Goal: Navigation & Orientation: Find specific page/section

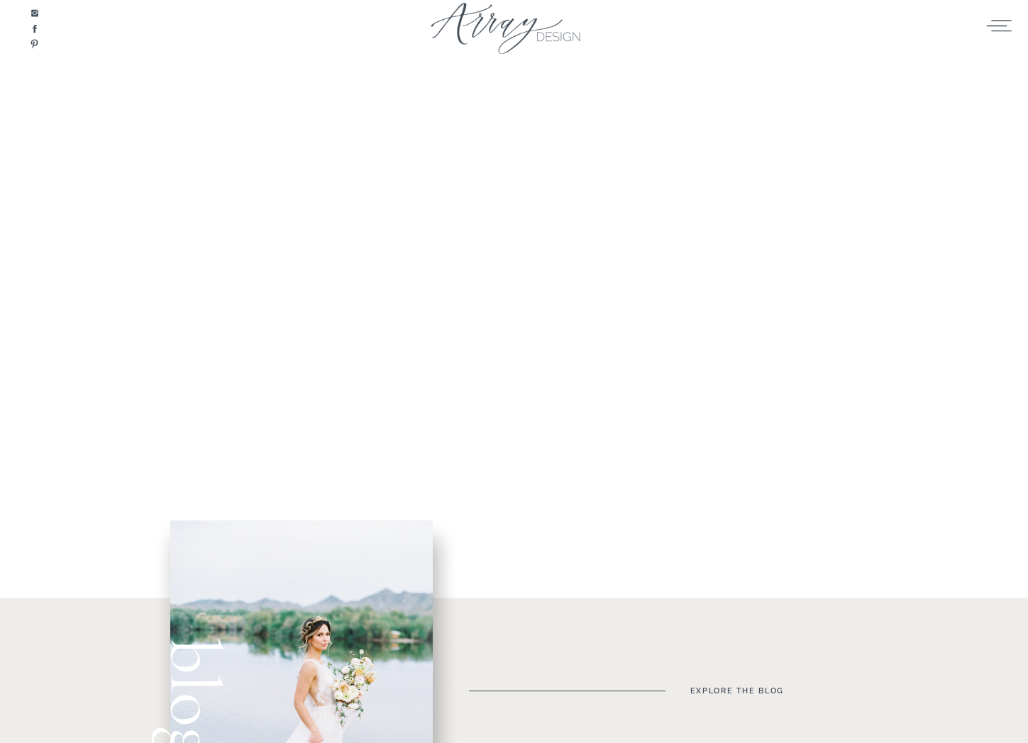
click at [530, 447] on h1 "Unique Floral Designs For The Joyfully In Love" at bounding box center [717, 424] width 468 height 114
click at [1004, 24] on icon at bounding box center [999, 25] width 28 height 21
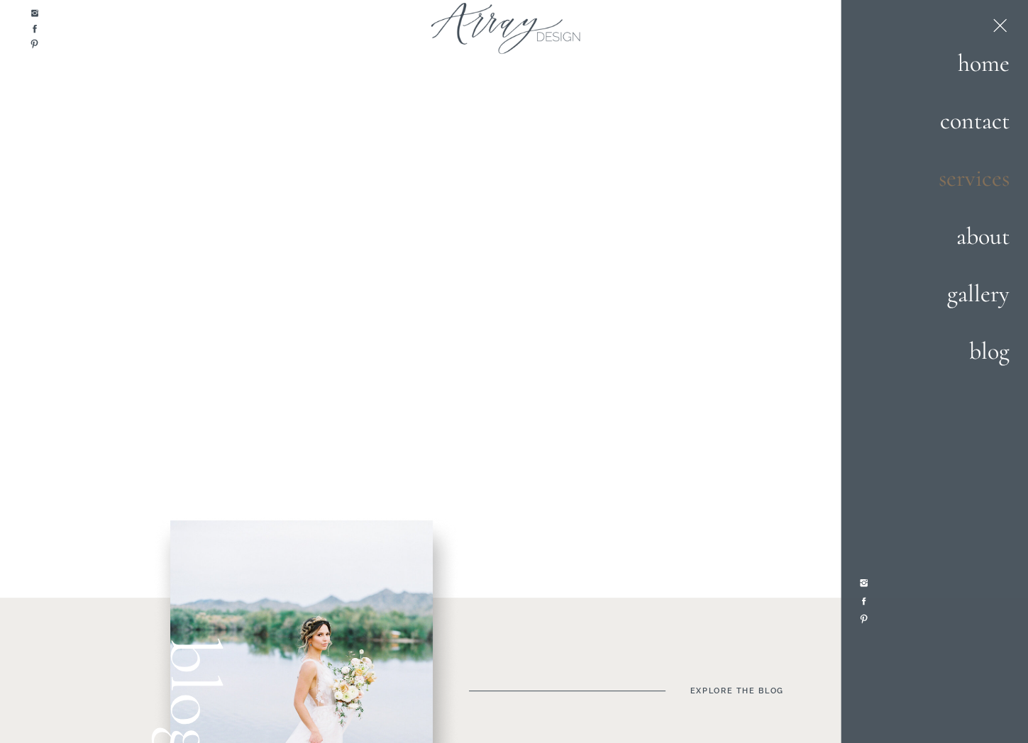
click at [967, 180] on h2 "services" at bounding box center [959, 179] width 99 height 38
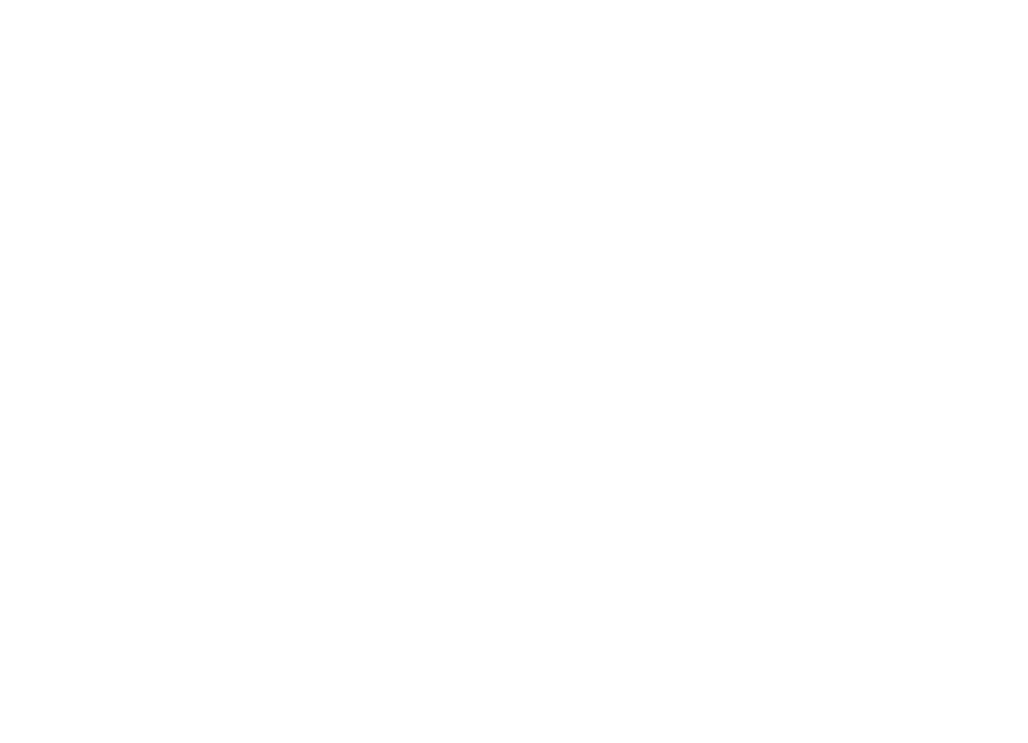
click at [0, 0] on html at bounding box center [0, 0] width 0 height 0
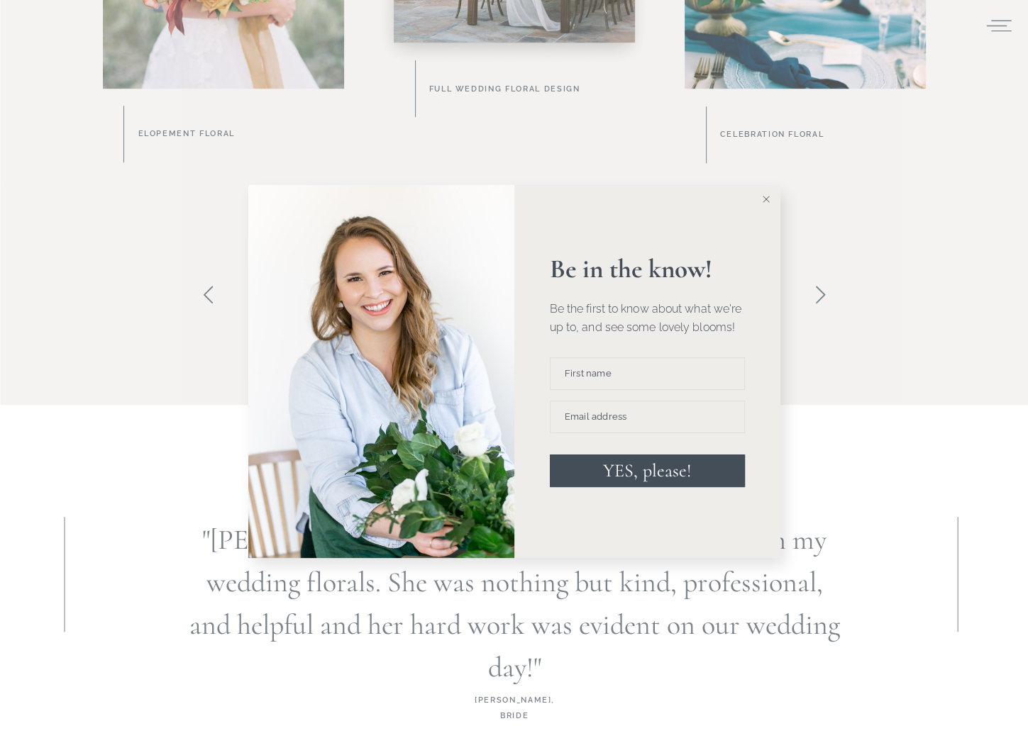
scroll to position [851, 0]
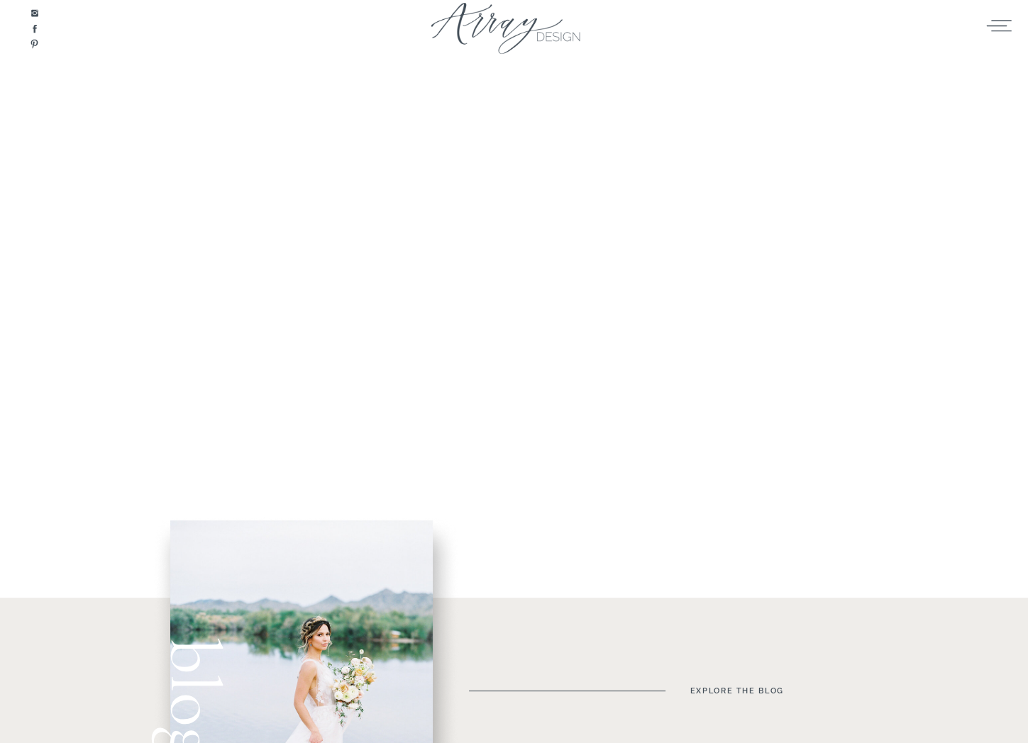
click at [1004, 27] on icon at bounding box center [999, 25] width 28 height 21
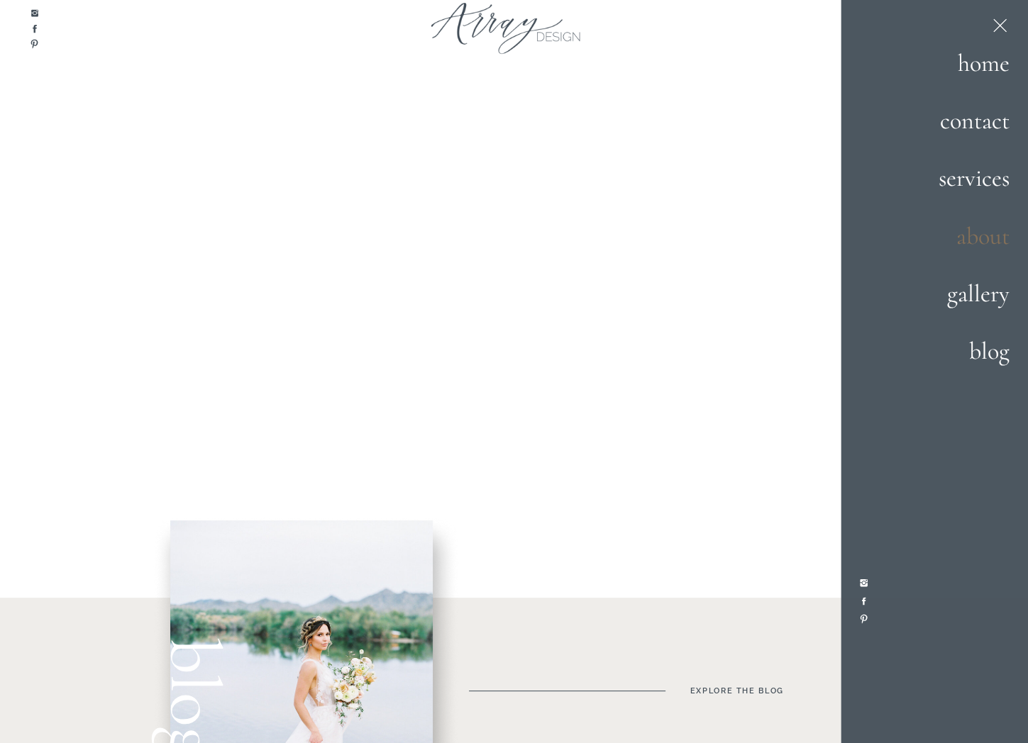
click at [969, 242] on h2 "about" at bounding box center [954, 237] width 111 height 38
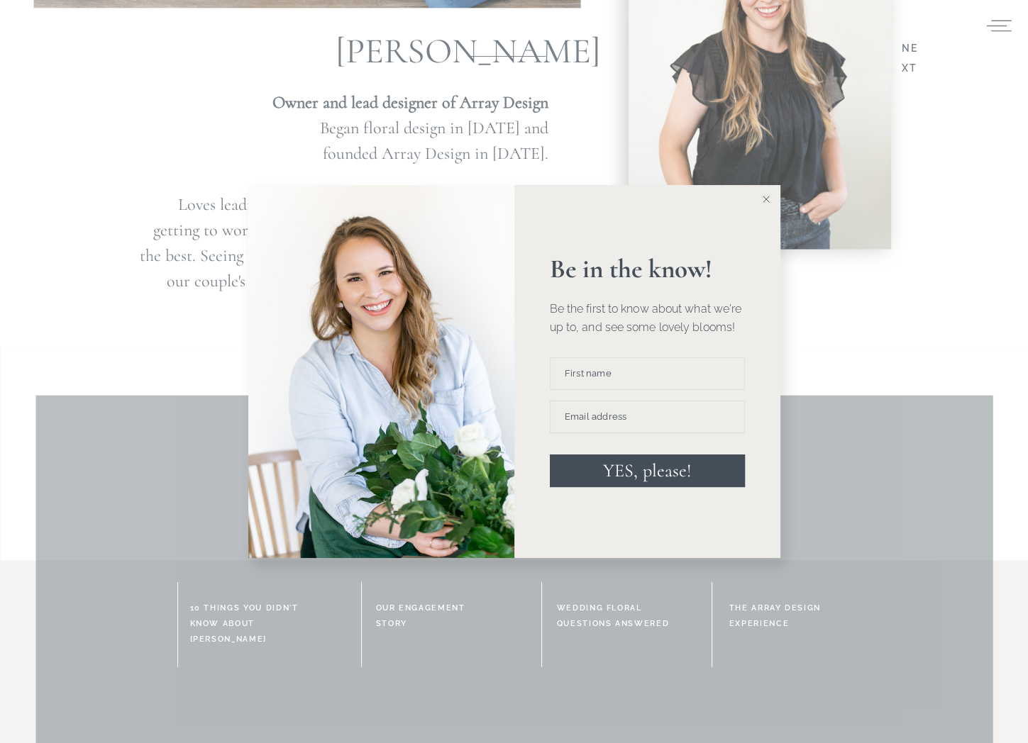
scroll to position [2837, 0]
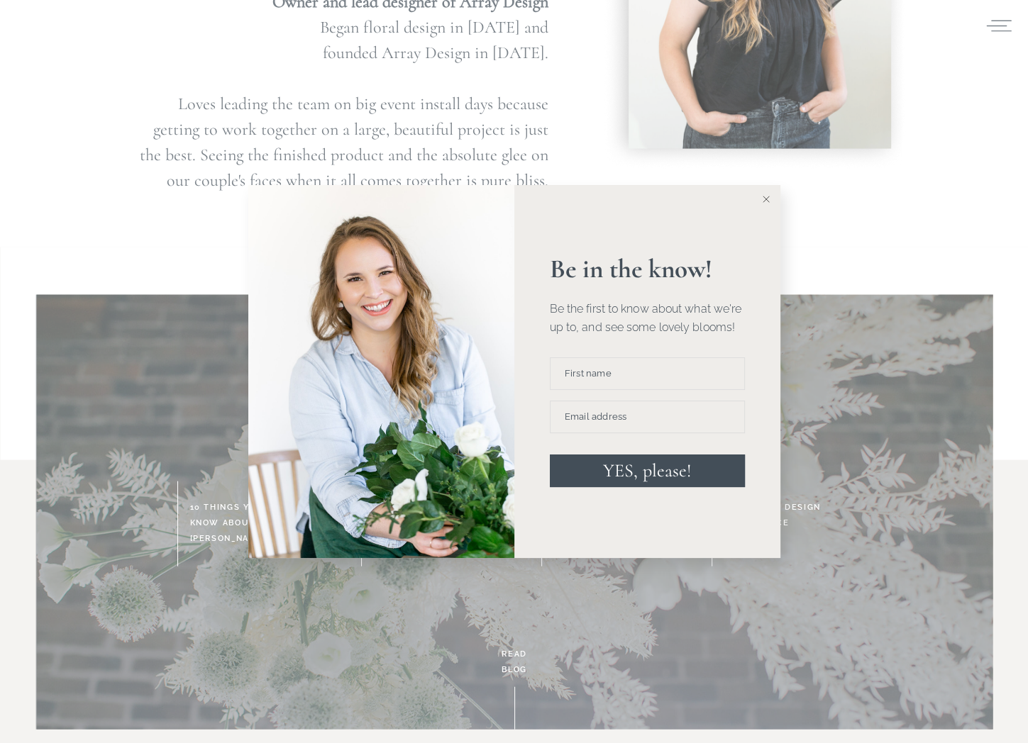
click at [766, 200] on line at bounding box center [766, 199] width 6 height 6
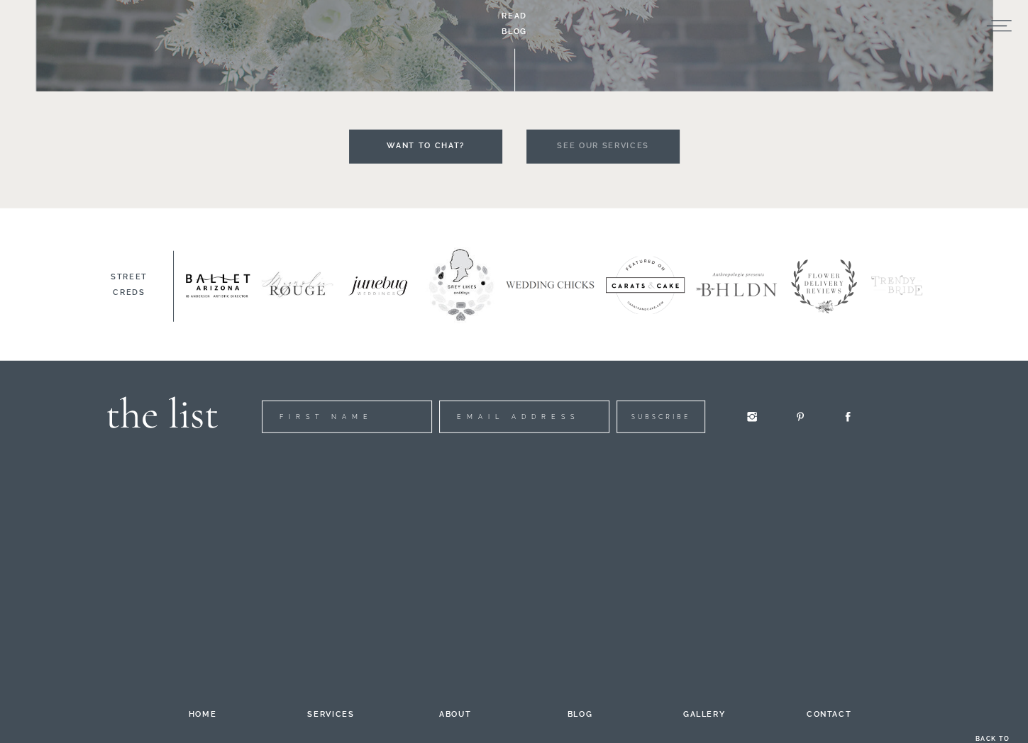
scroll to position [3511, 0]
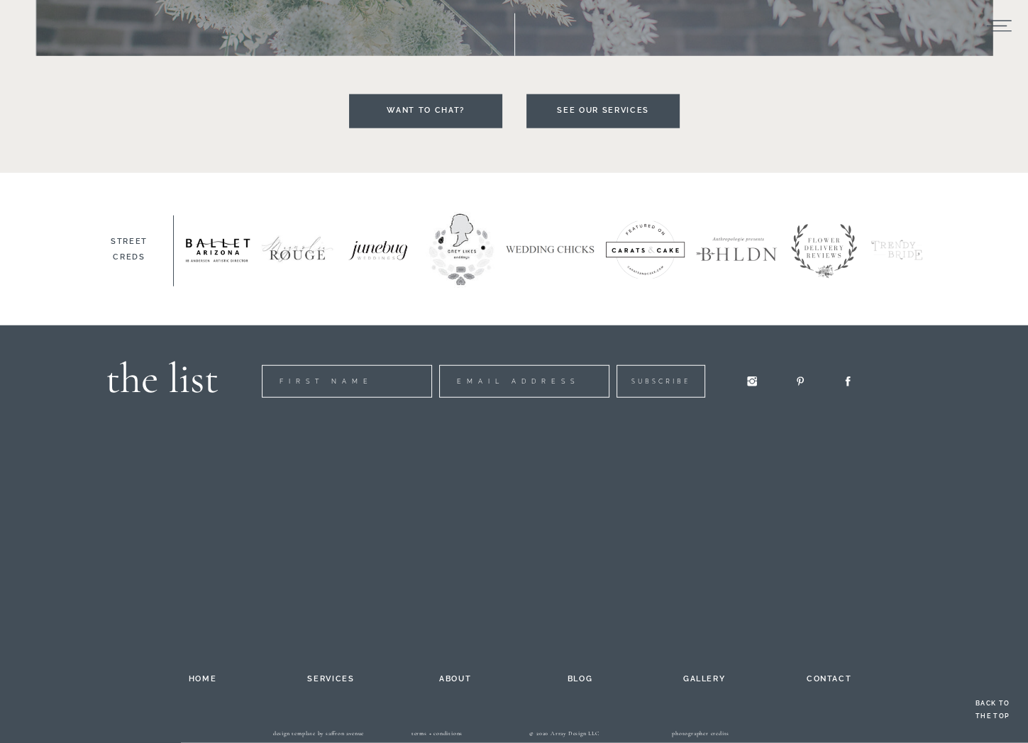
click at [830, 679] on h2 "contact" at bounding box center [829, 677] width 78 height 11
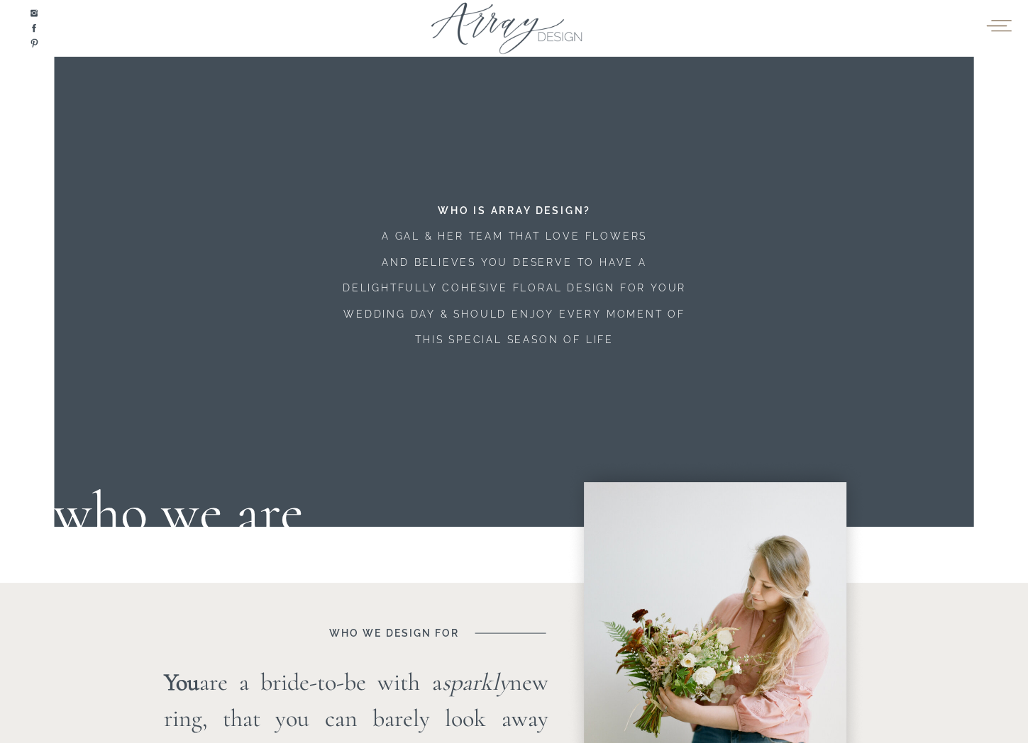
click at [994, 19] on icon at bounding box center [999, 25] width 28 height 21
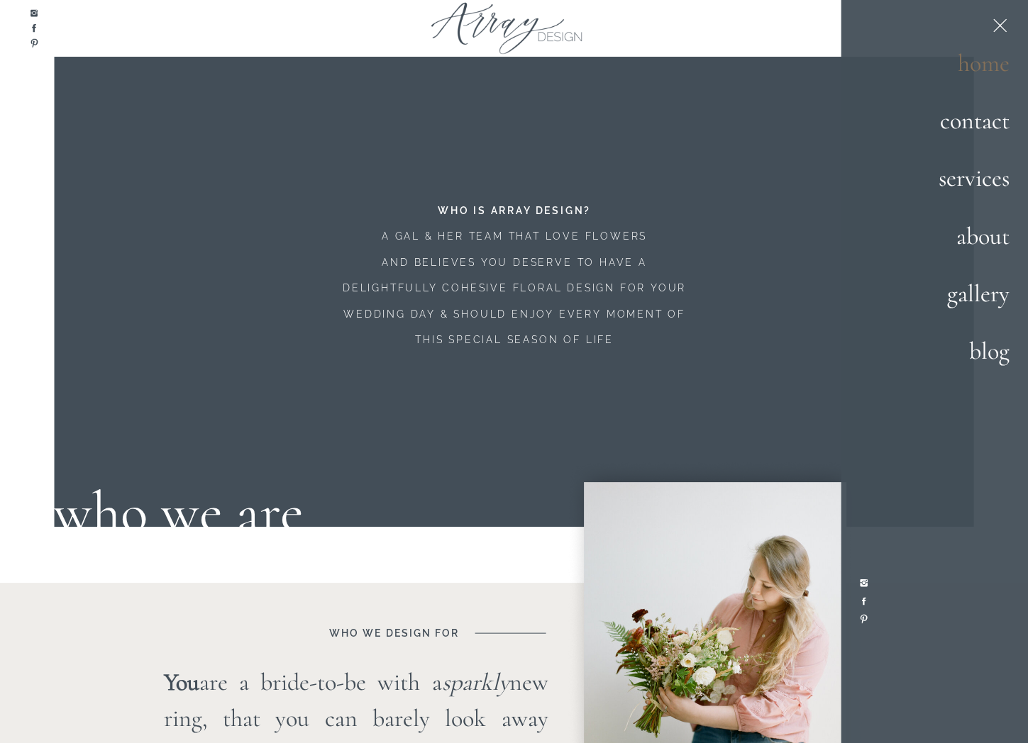
click at [979, 62] on h2 "home" at bounding box center [959, 64] width 99 height 38
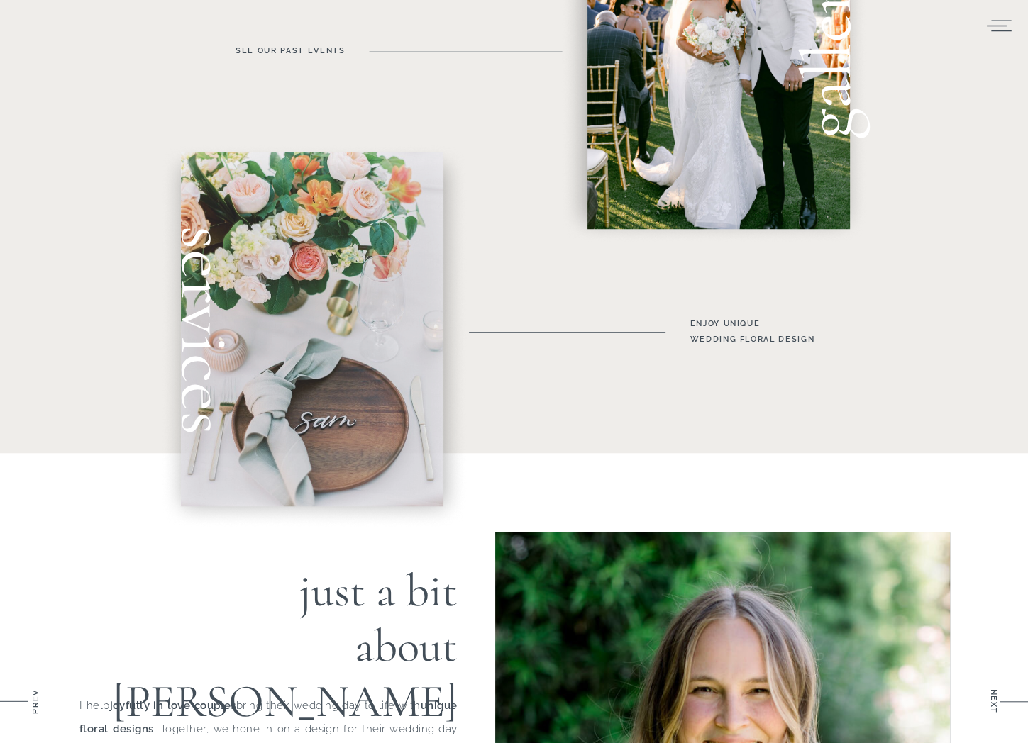
scroll to position [780, 0]
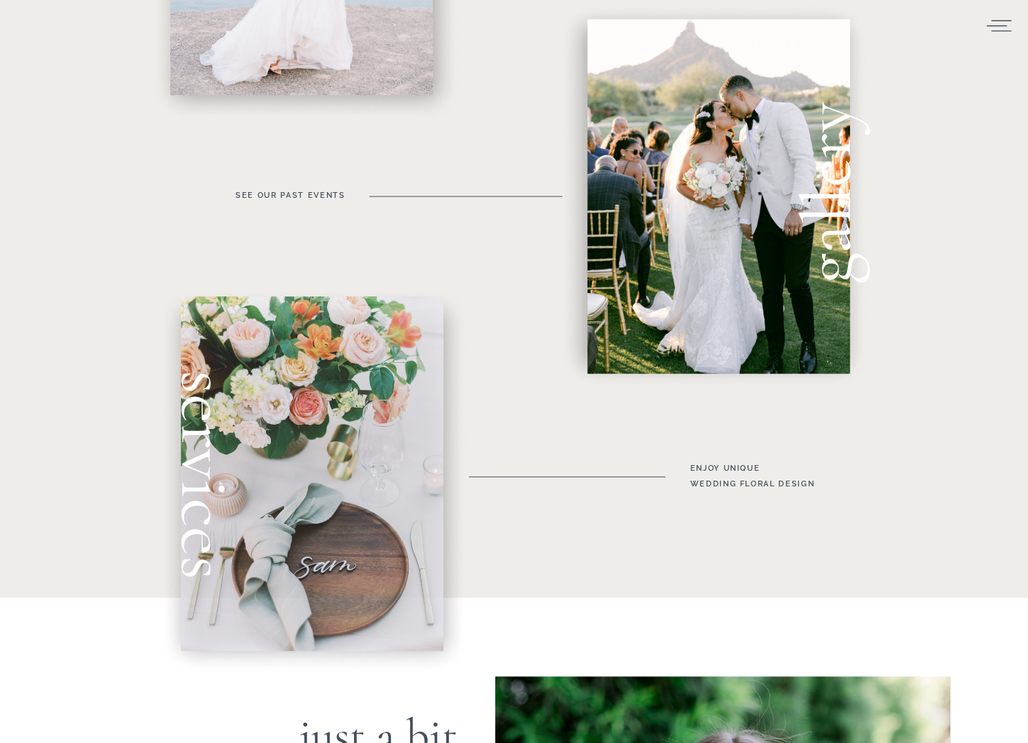
click at [264, 432] on div at bounding box center [312, 473] width 262 height 355
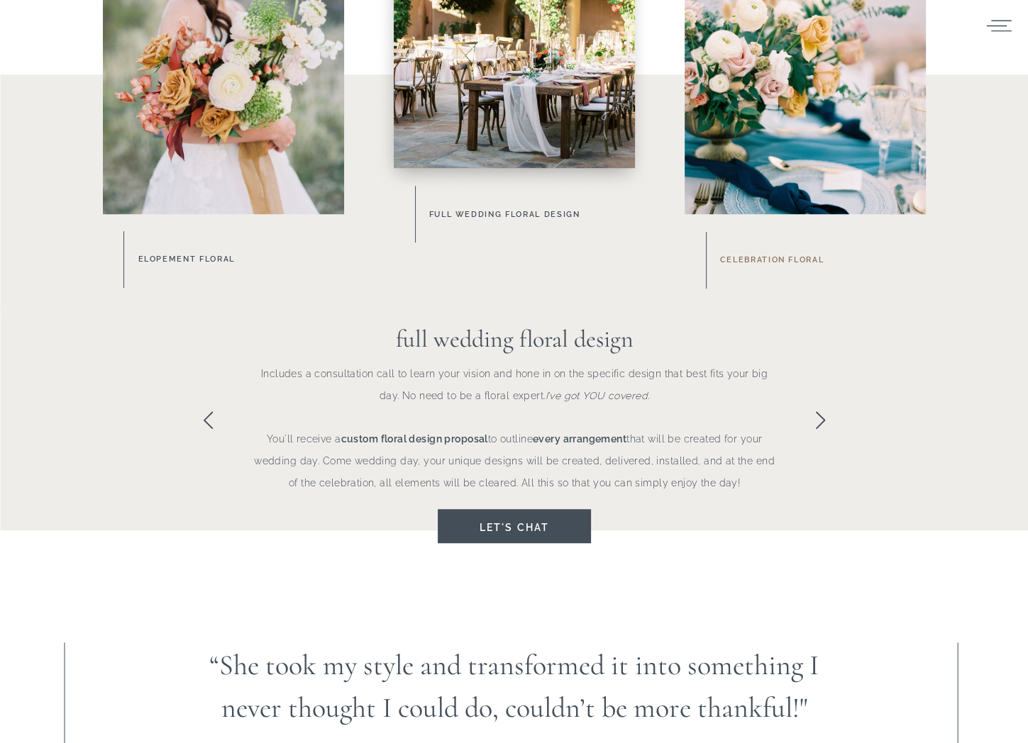
scroll to position [780, 0]
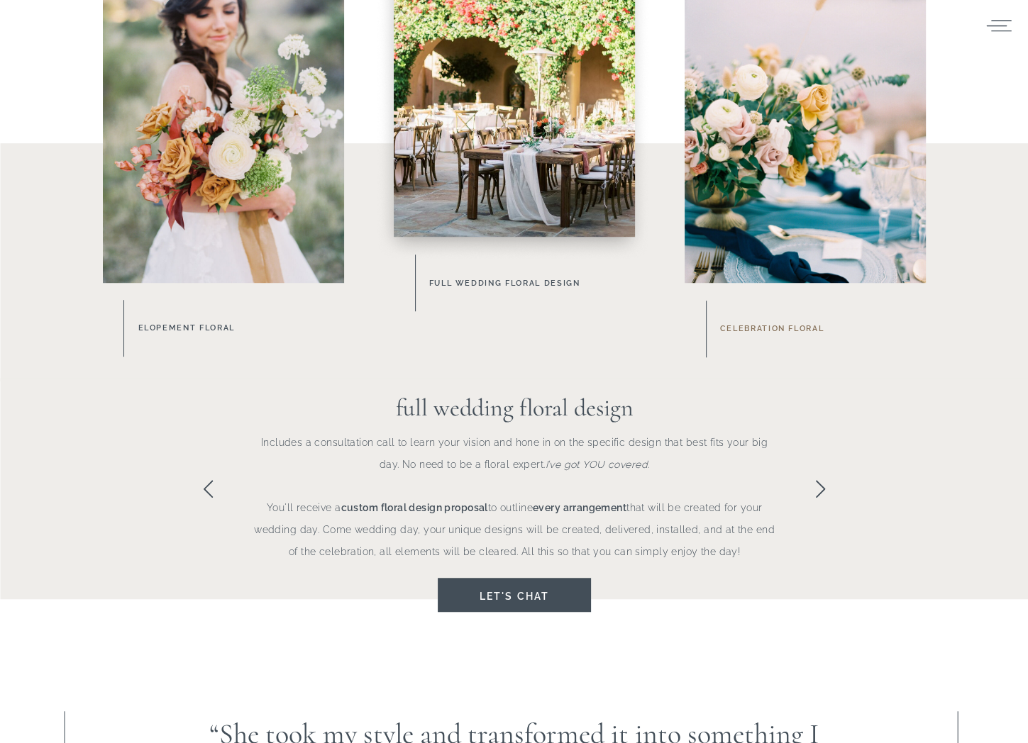
click at [746, 327] on h3 "celebration floral" at bounding box center [822, 329] width 204 height 16
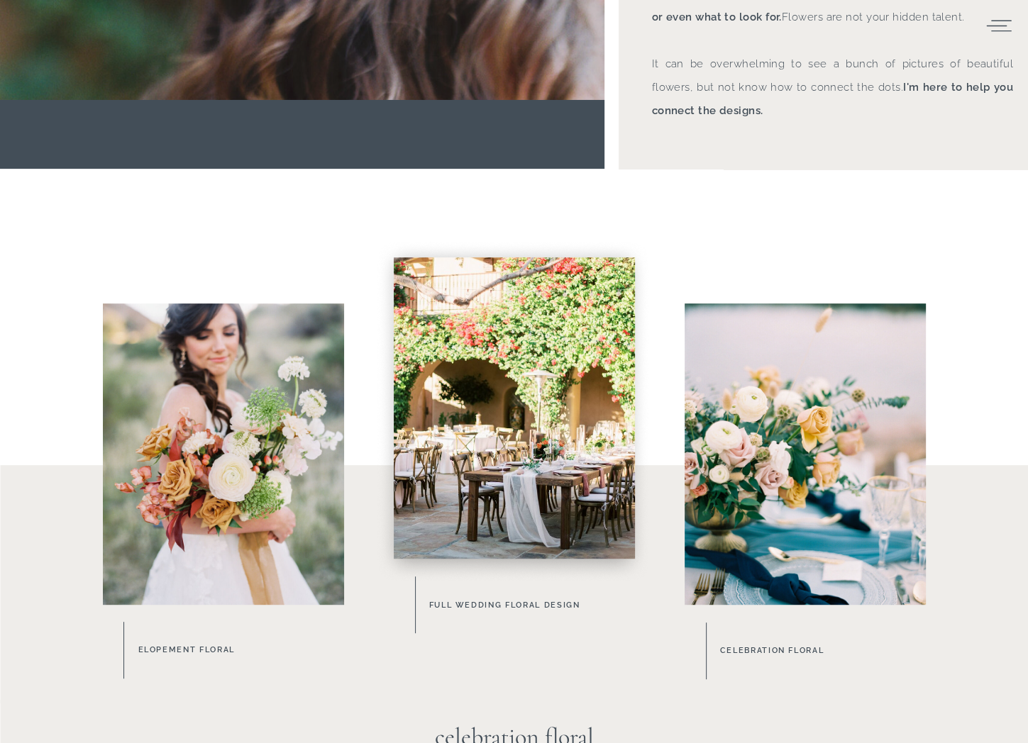
scroll to position [450, 0]
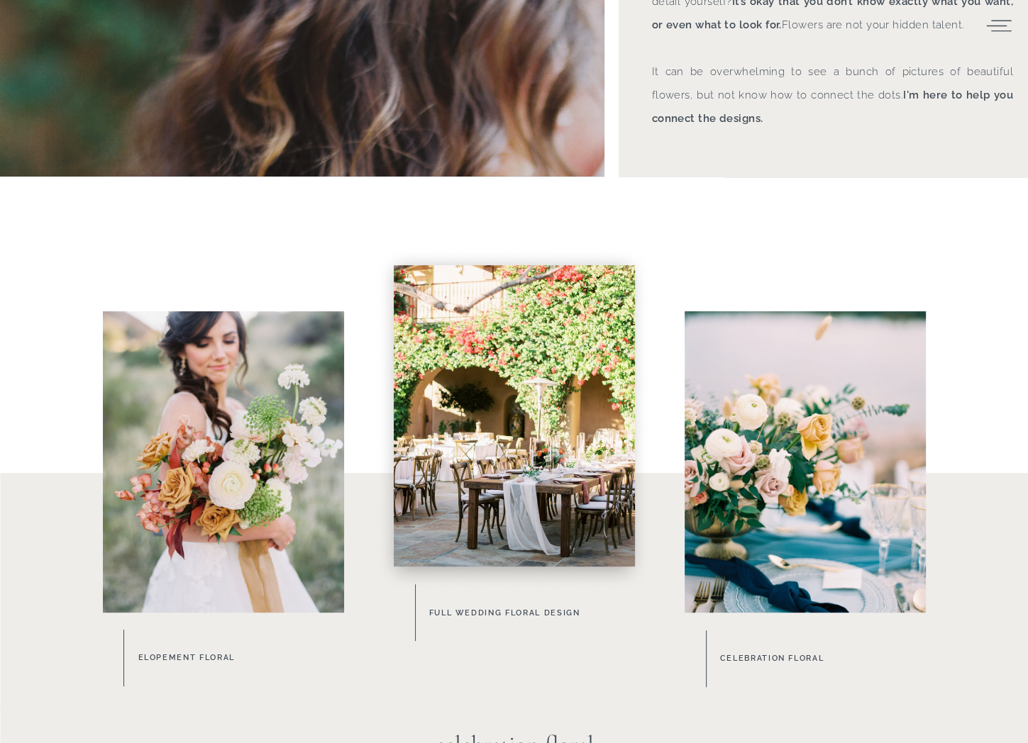
click at [827, 487] on div at bounding box center [804, 461] width 241 height 301
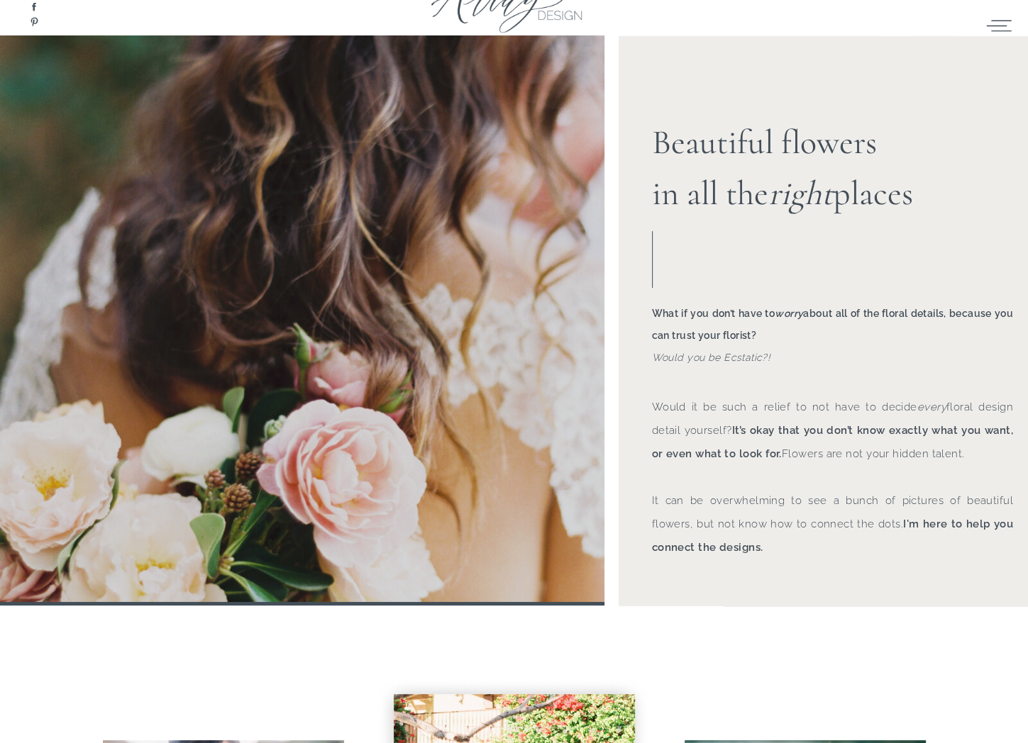
scroll to position [0, 0]
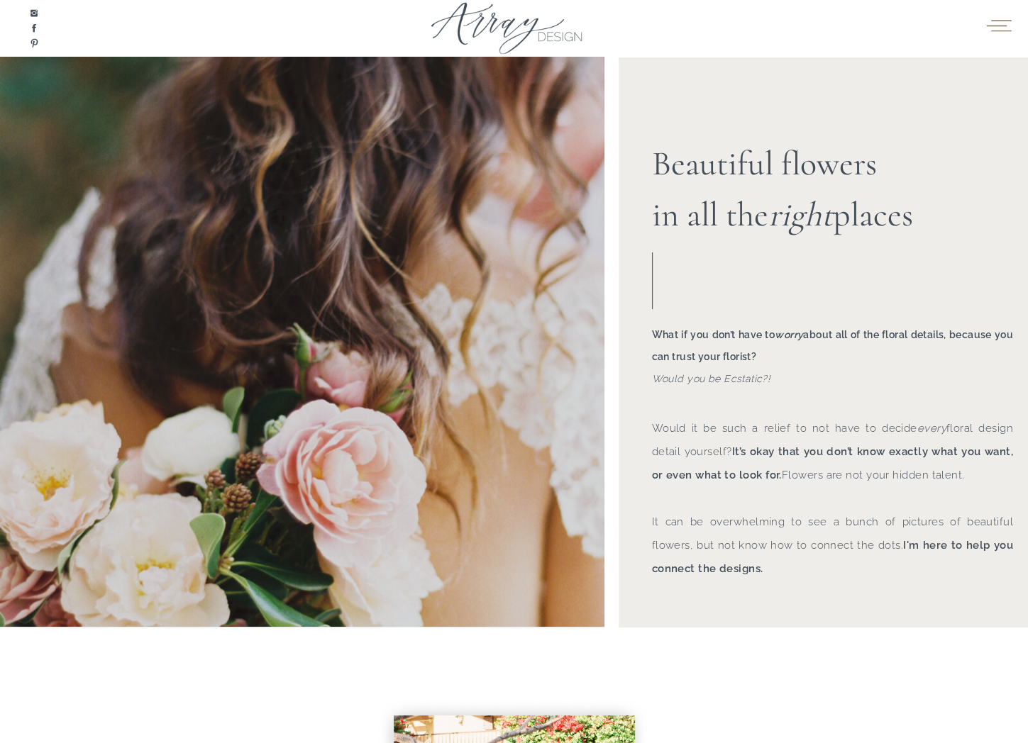
click at [996, 31] on icon at bounding box center [998, 25] width 25 height 11
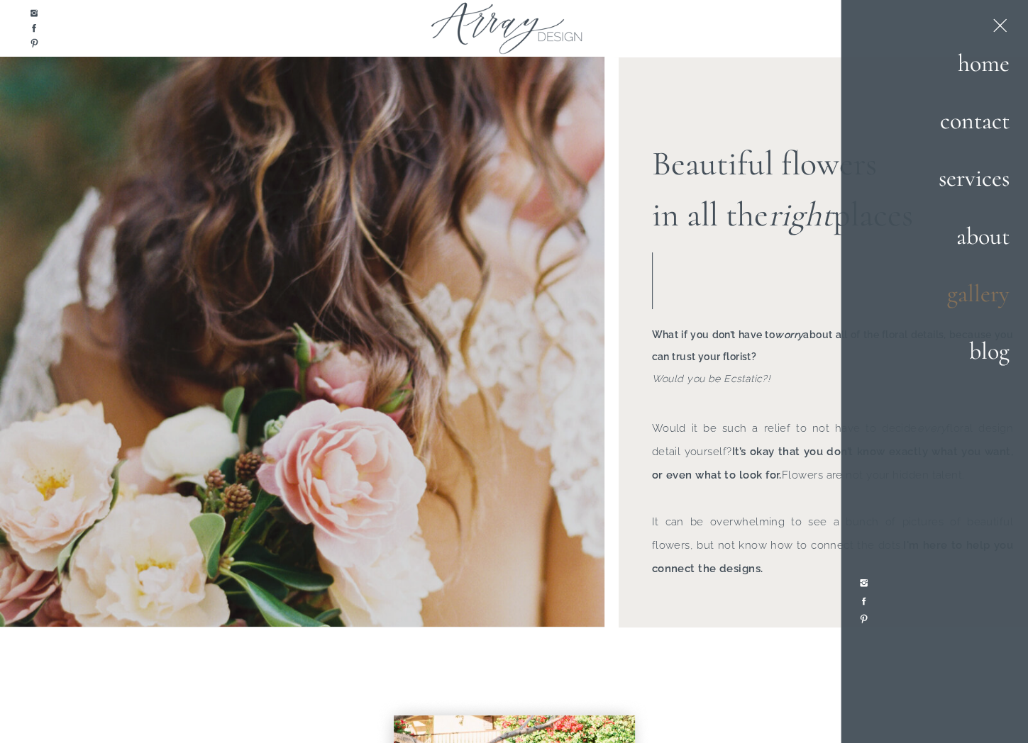
click at [965, 296] on h2 "gallery" at bounding box center [960, 295] width 97 height 38
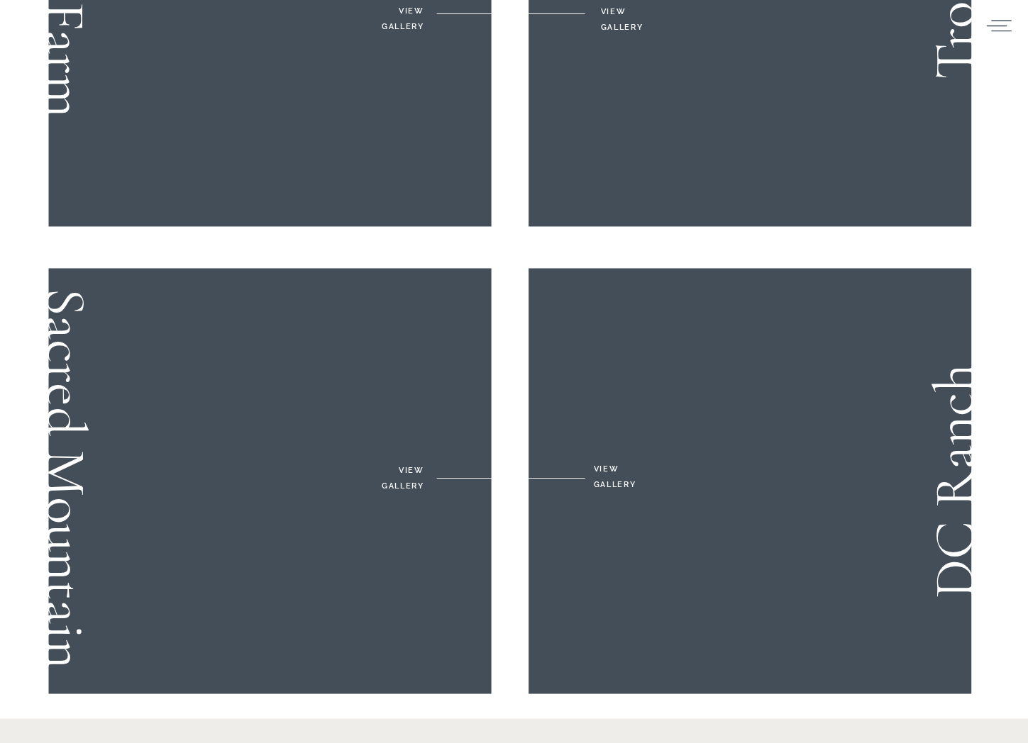
scroll to position [2270, 0]
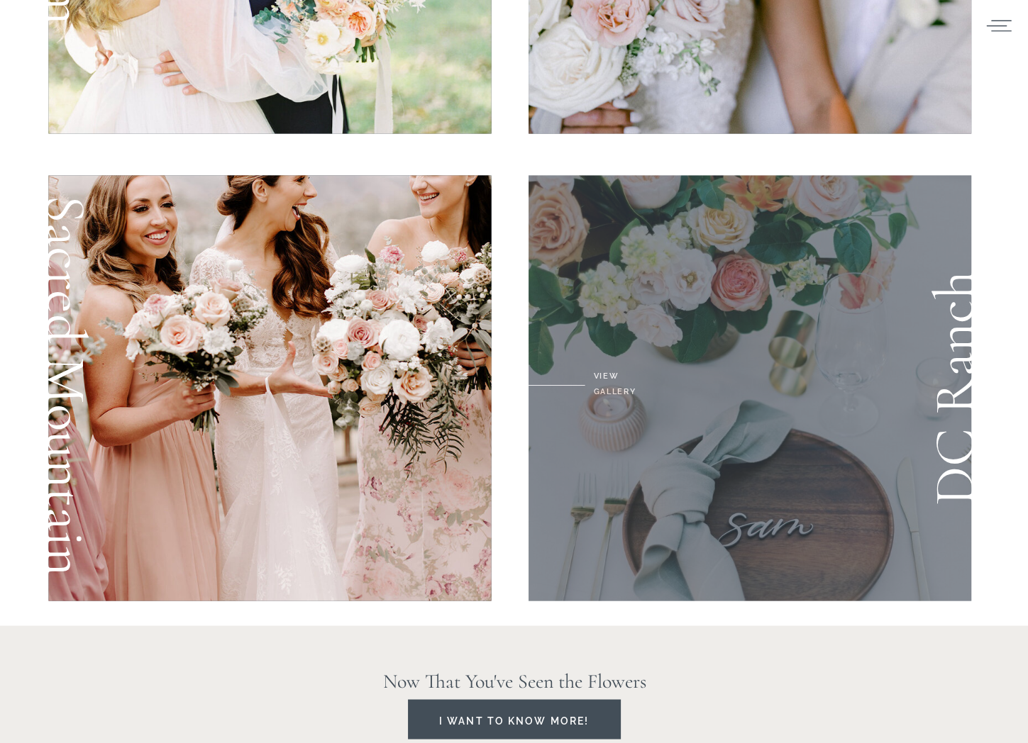
click at [607, 377] on div at bounding box center [749, 388] width 443 height 426
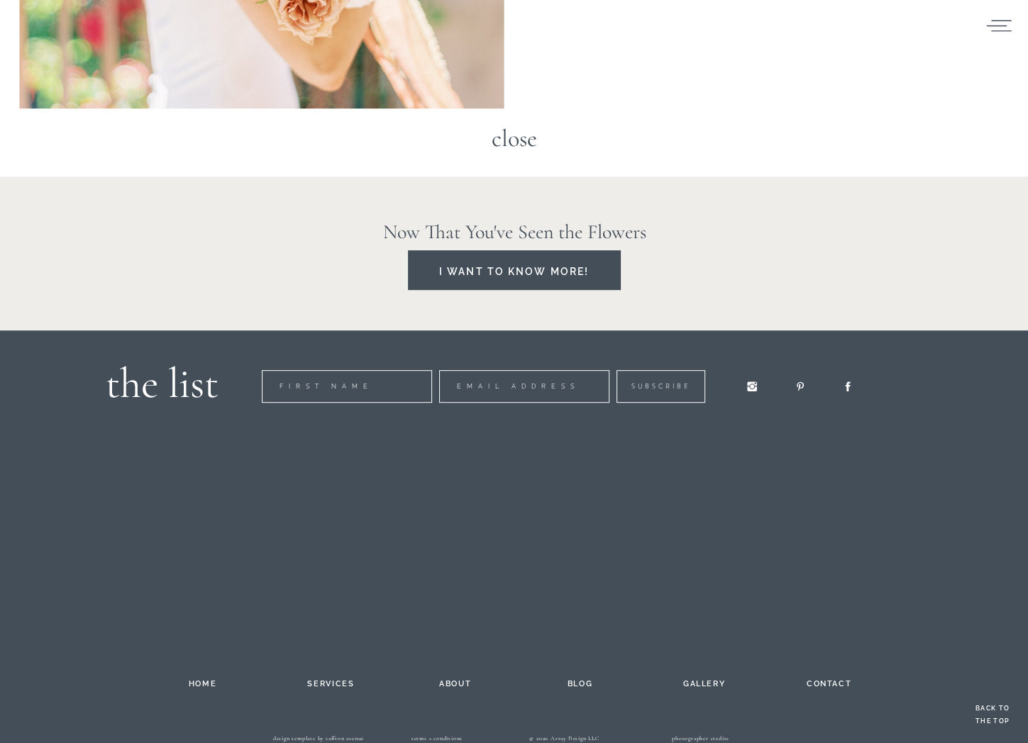
scroll to position [10795, 0]
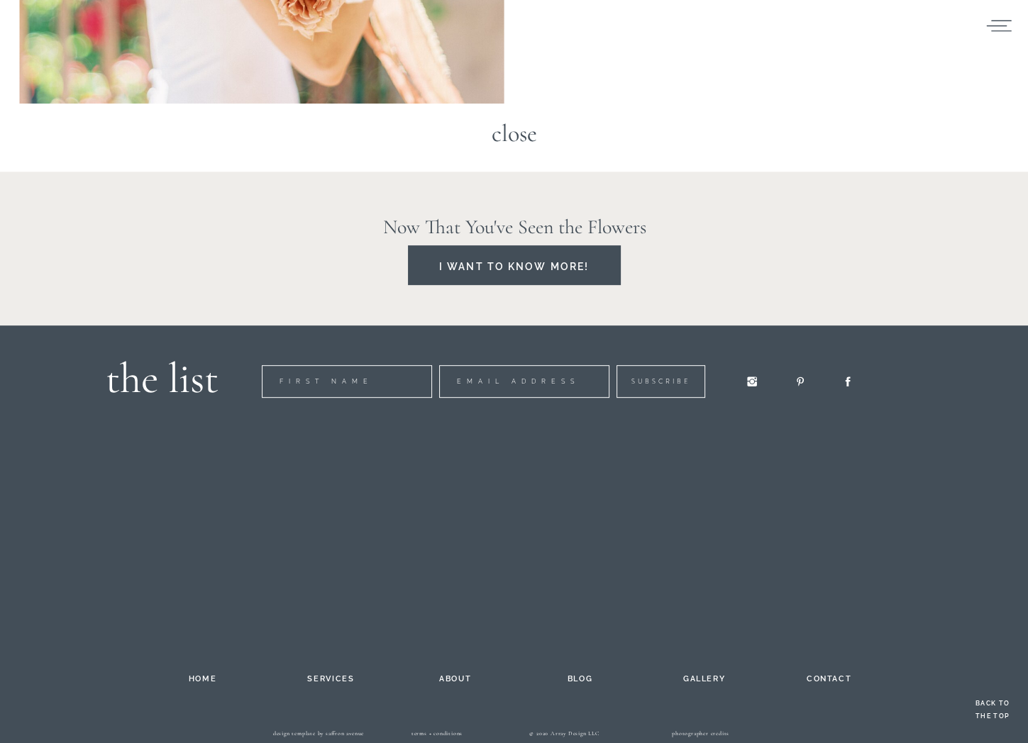
click at [827, 680] on h2 "contact" at bounding box center [829, 677] width 78 height 11
